Goal: Information Seeking & Learning: Learn about a topic

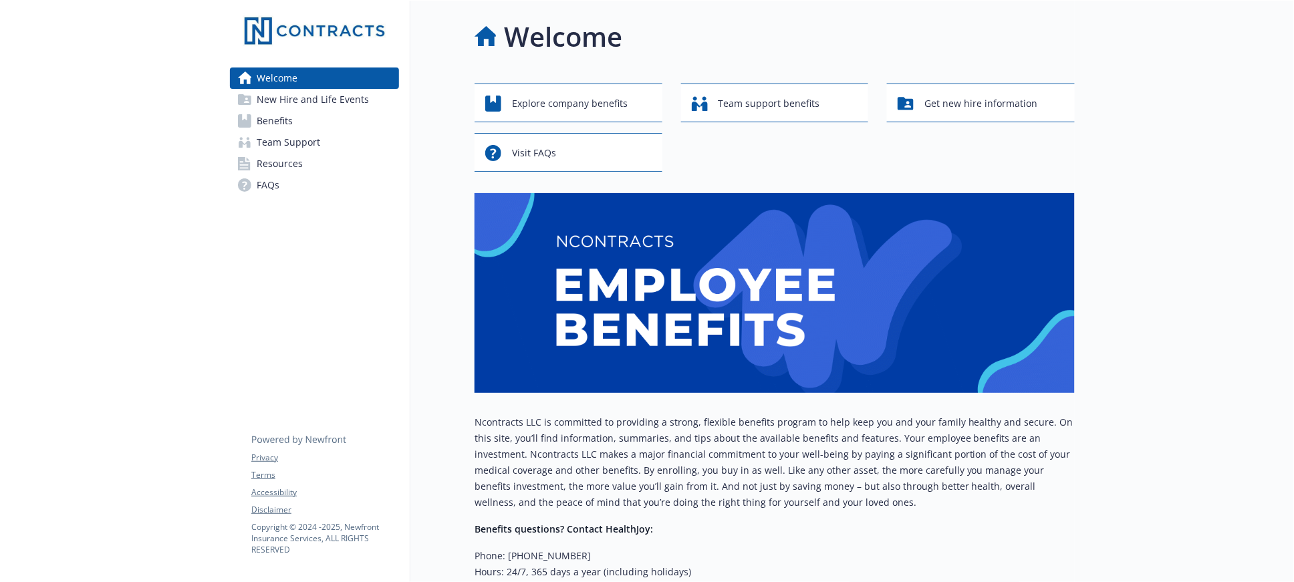
drag, startPoint x: 289, startPoint y: 121, endPoint x: 375, endPoint y: 157, distance: 93.5
click at [289, 121] on span "Benefits" at bounding box center [275, 120] width 36 height 21
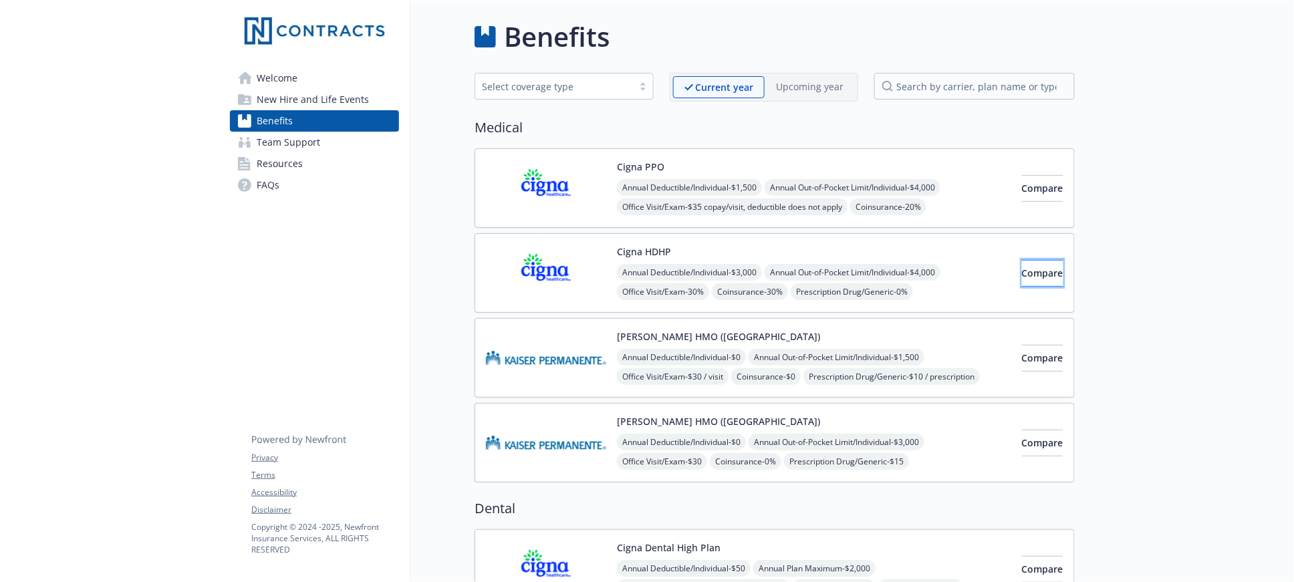
click at [1038, 276] on span "Compare" at bounding box center [1042, 273] width 41 height 13
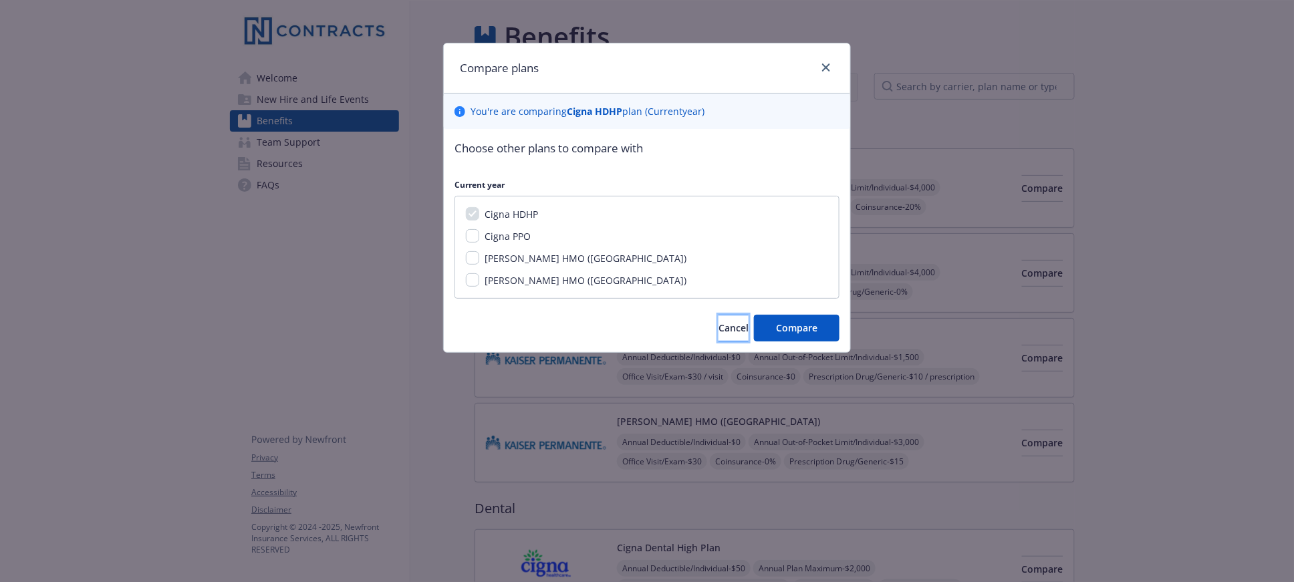
click at [731, 317] on button "Cancel" at bounding box center [734, 328] width 30 height 27
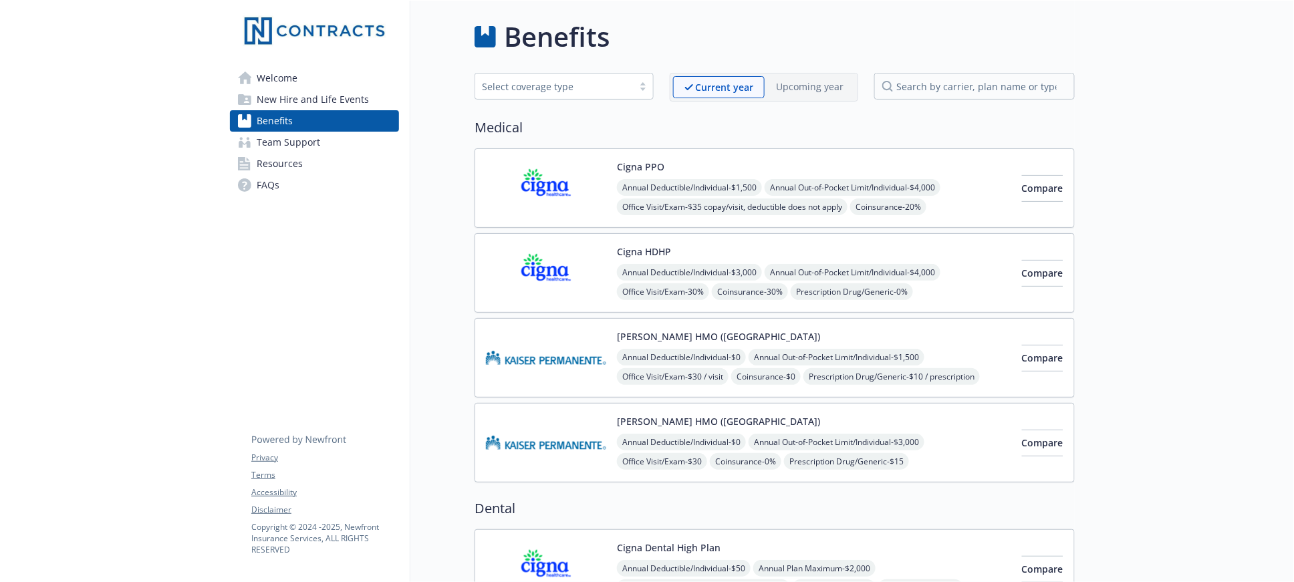
click at [560, 271] on img at bounding box center [546, 273] width 120 height 57
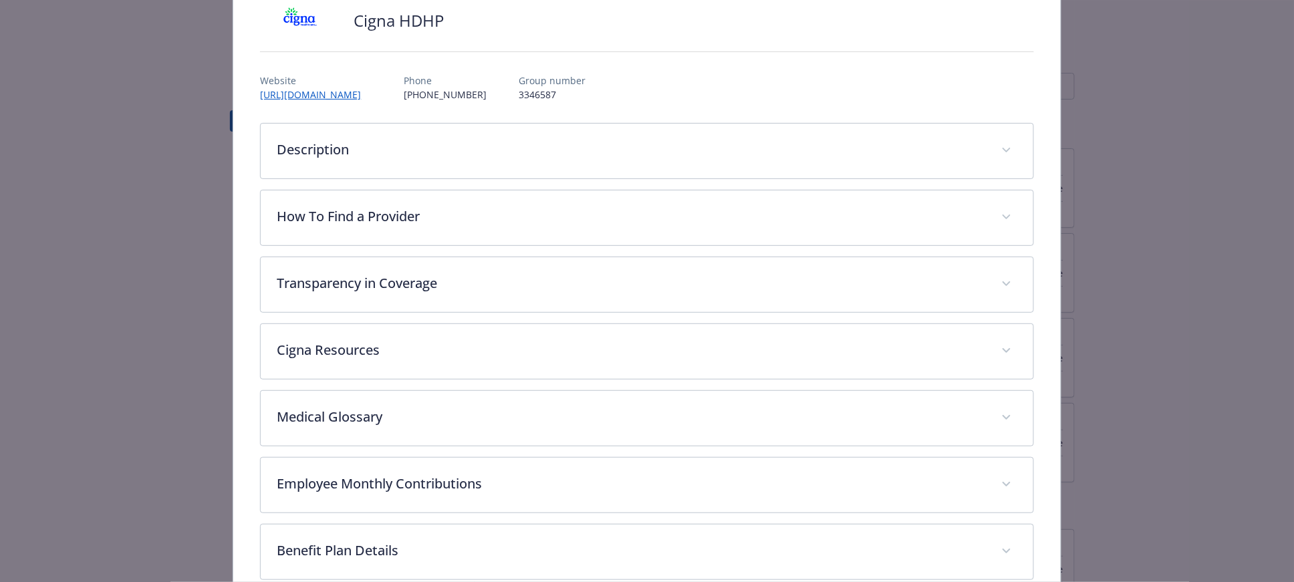
scroll to position [189, 0]
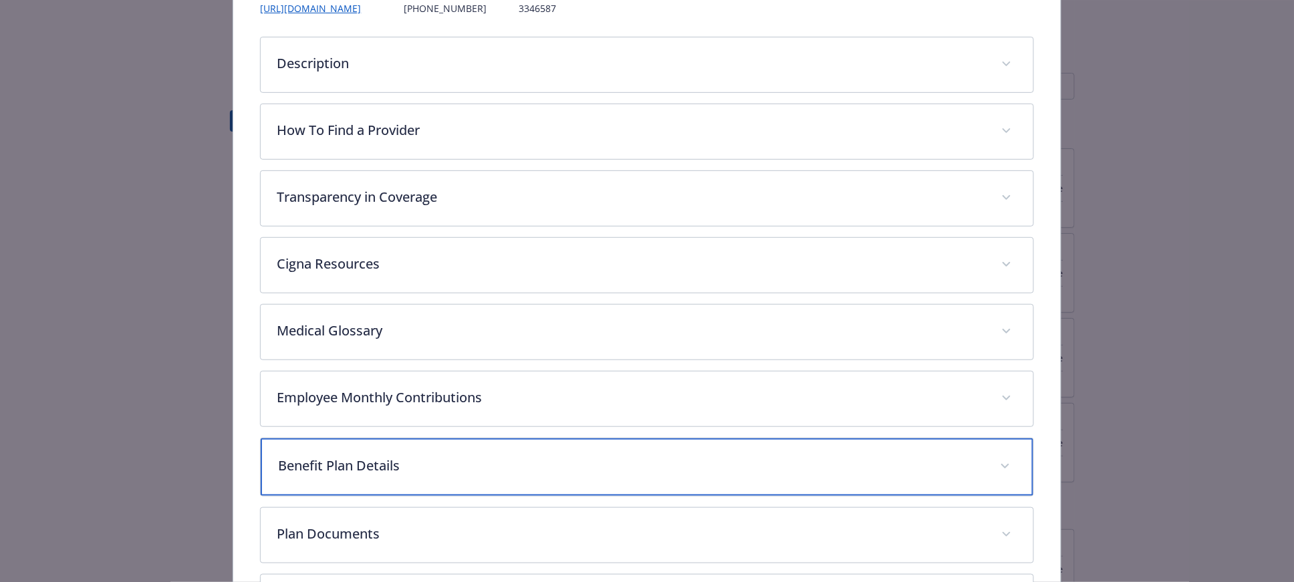
click at [404, 455] on div "Benefit Plan Details" at bounding box center [647, 467] width 772 height 57
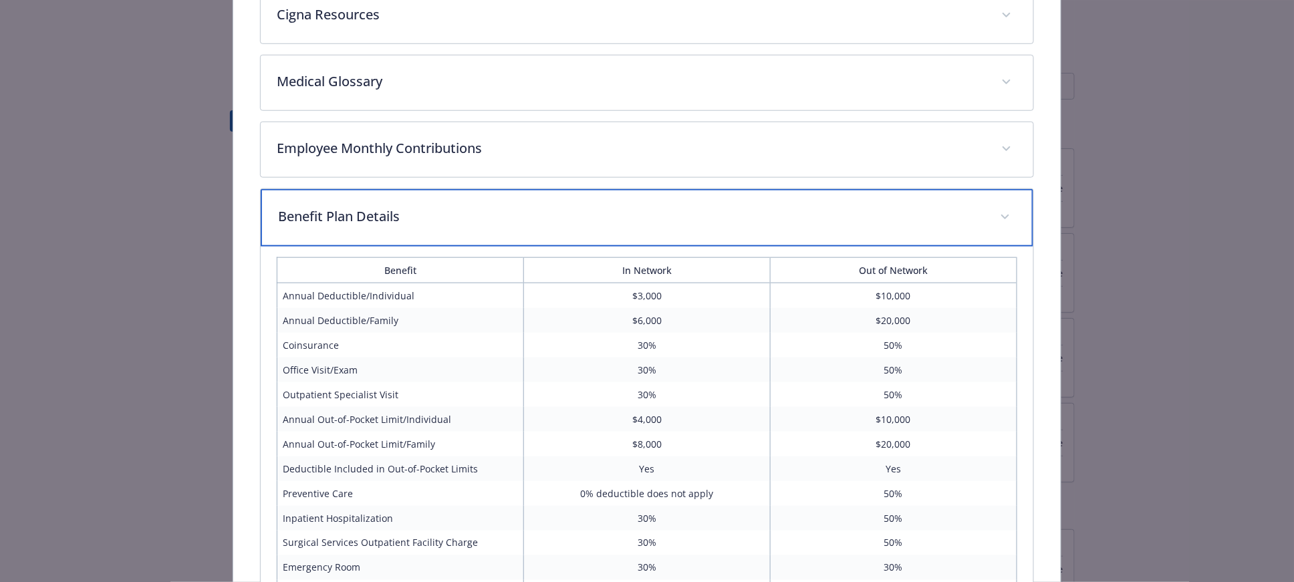
scroll to position [485, 0]
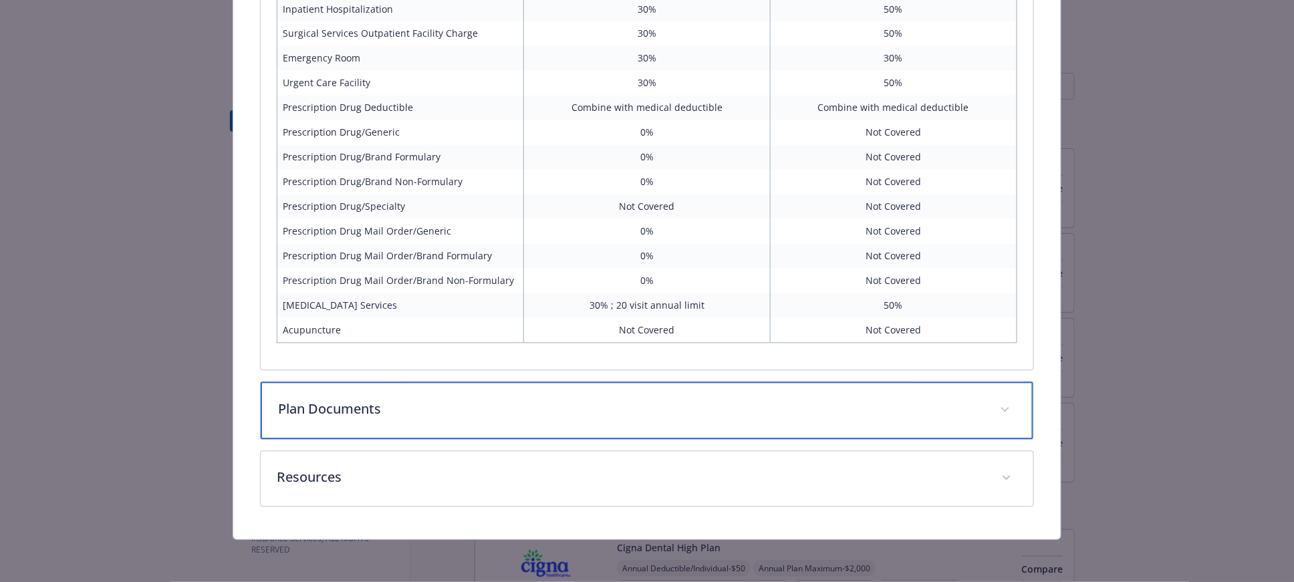
click at [411, 406] on p "Plan Documents" at bounding box center [630, 410] width 705 height 20
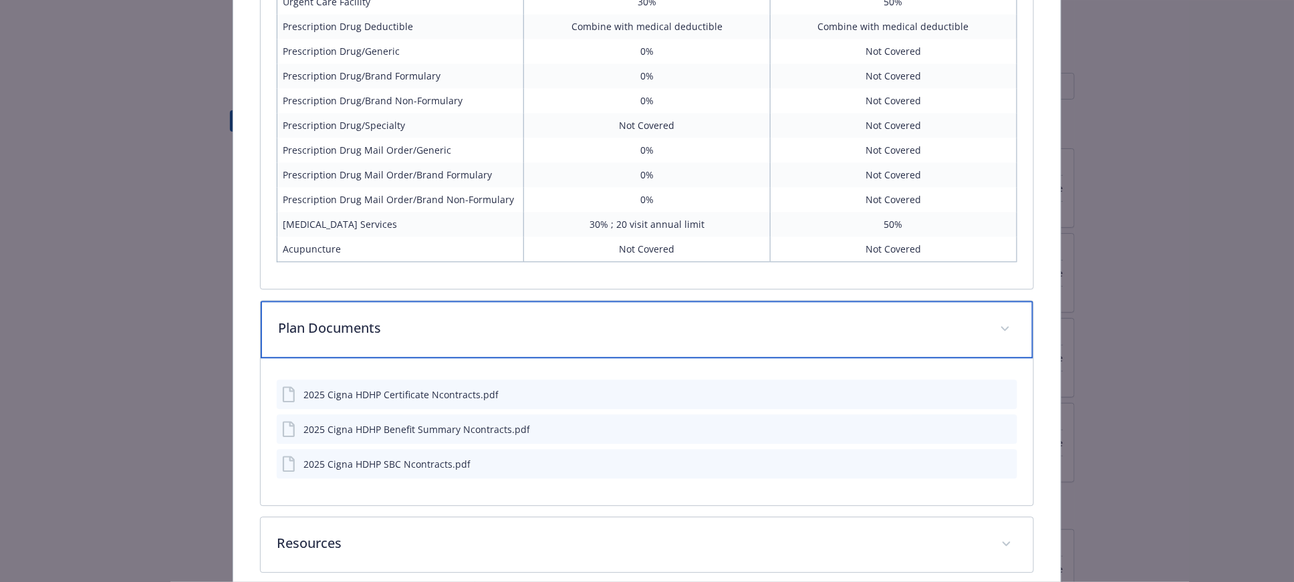
scroll to position [1092, 0]
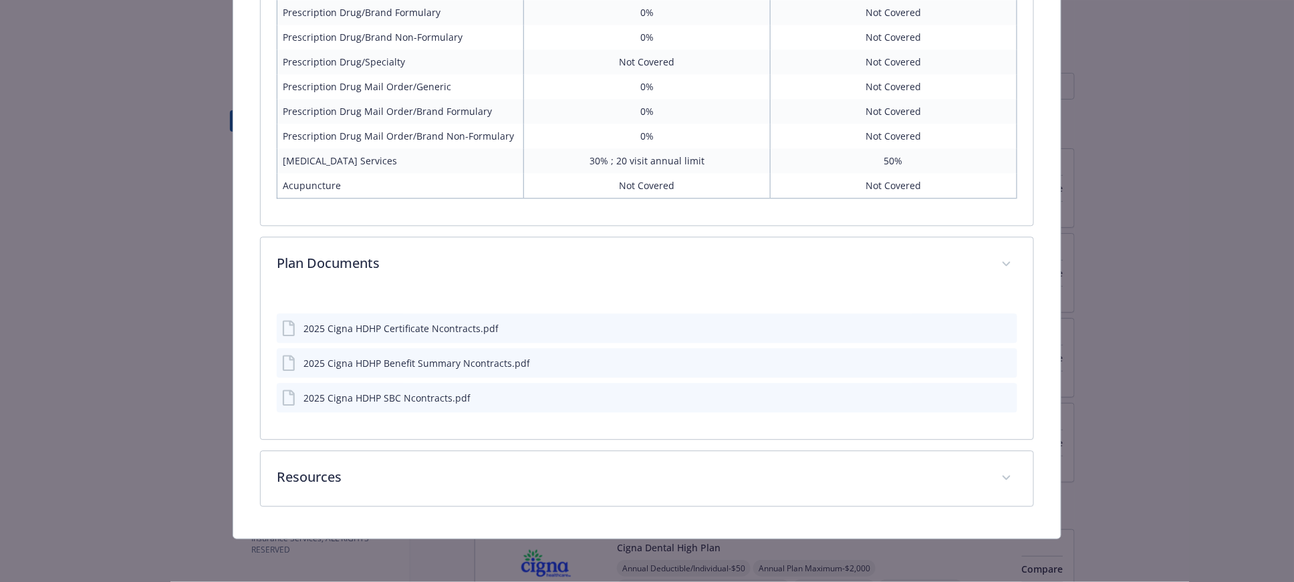
click at [999, 392] on icon "preview file" at bounding box center [1005, 396] width 12 height 9
click at [999, 358] on icon "preview file" at bounding box center [1005, 362] width 12 height 9
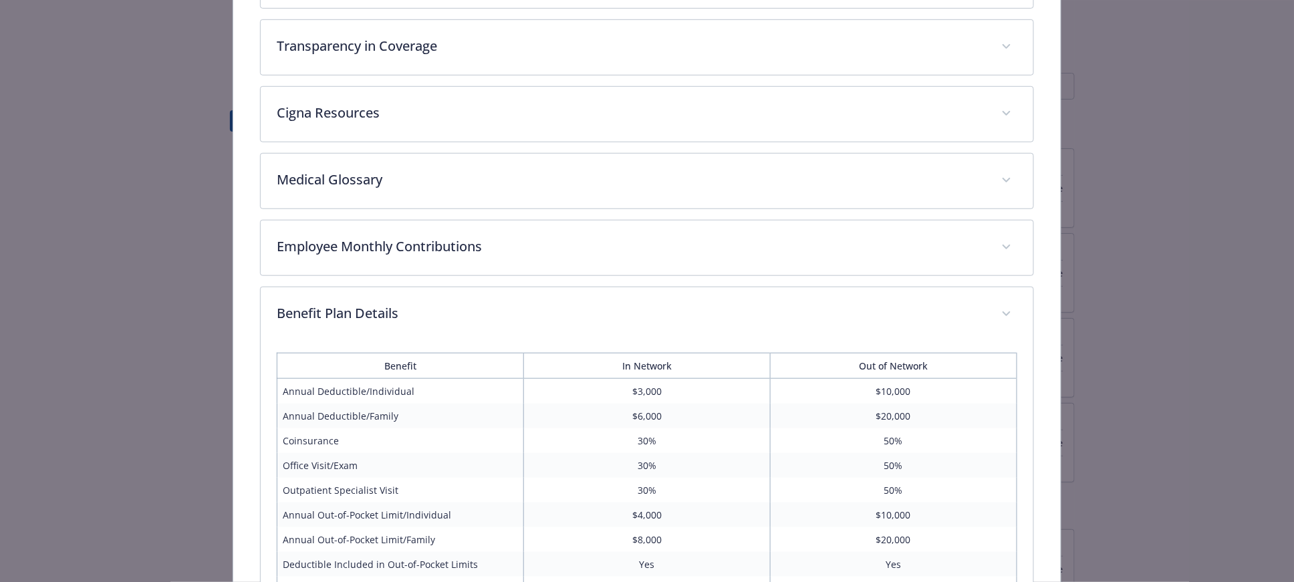
scroll to position [0, 0]
